Goal: Task Accomplishment & Management: Manage account settings

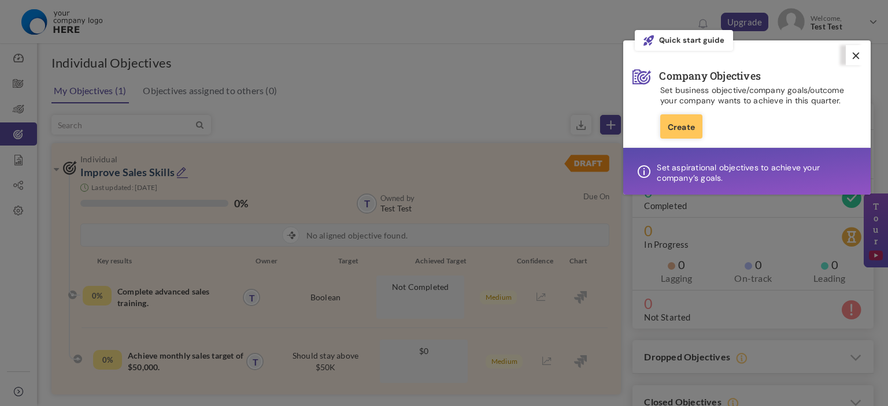
click at [852, 57] on link at bounding box center [856, 55] width 20 height 20
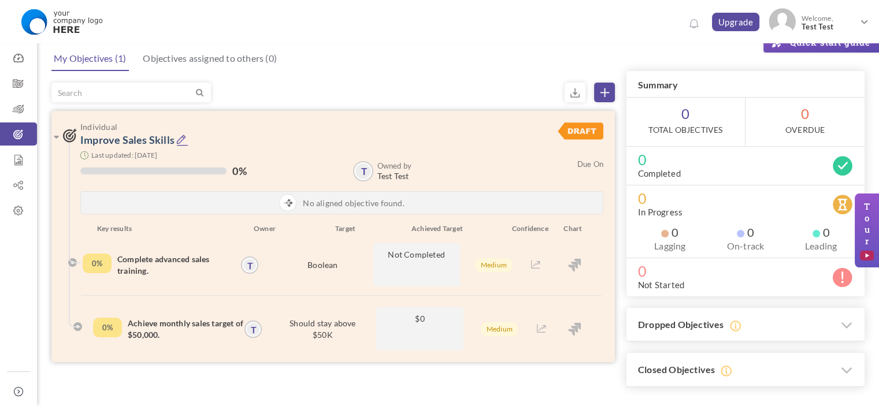
scroll to position [82, 0]
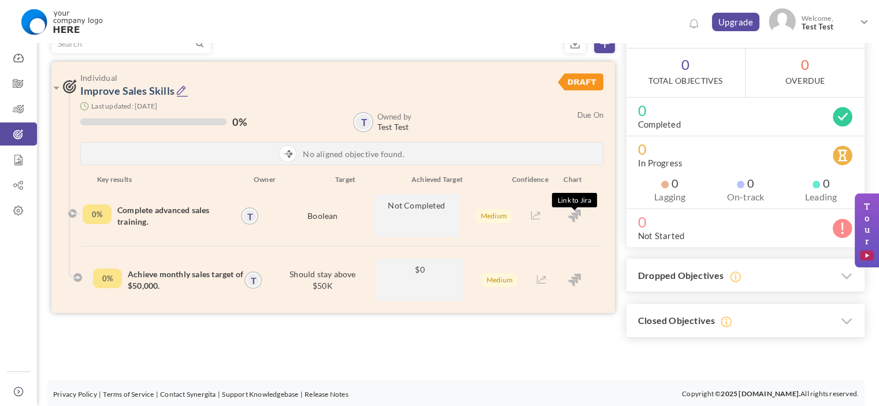
click at [576, 217] on img at bounding box center [574, 216] width 13 height 13
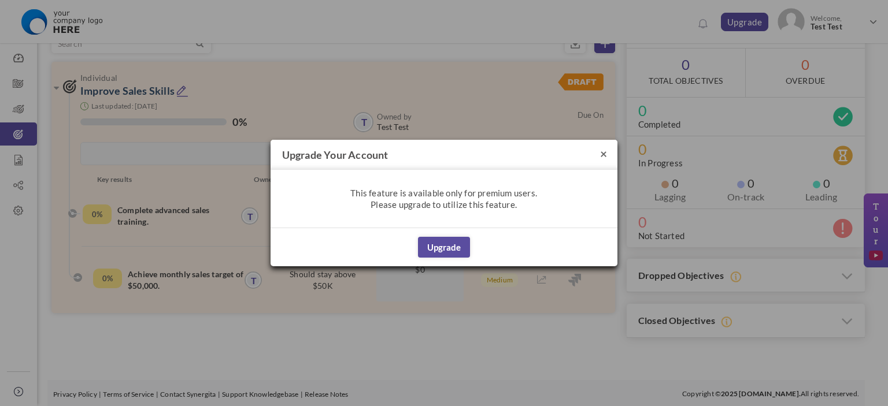
click at [600, 153] on button "×" at bounding box center [603, 153] width 7 height 12
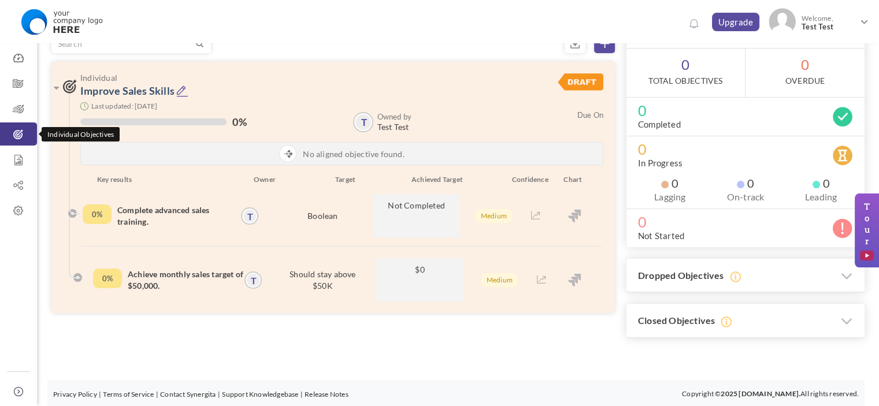
click at [25, 134] on icon at bounding box center [18, 135] width 37 height 12
